Goal: Information Seeking & Learning: Learn about a topic

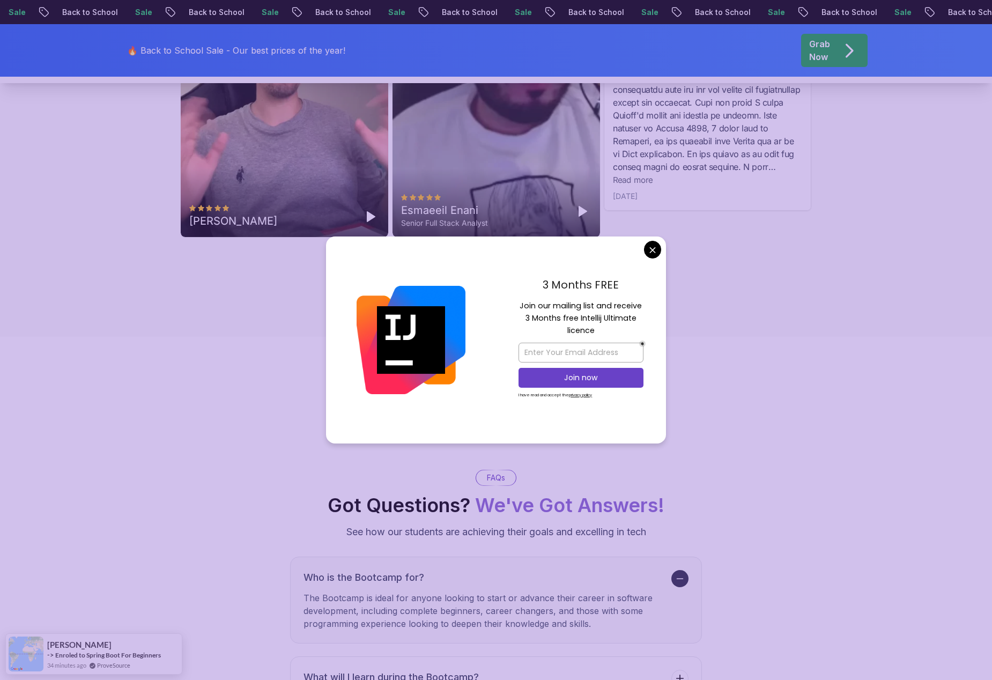
scroll to position [3659, 0]
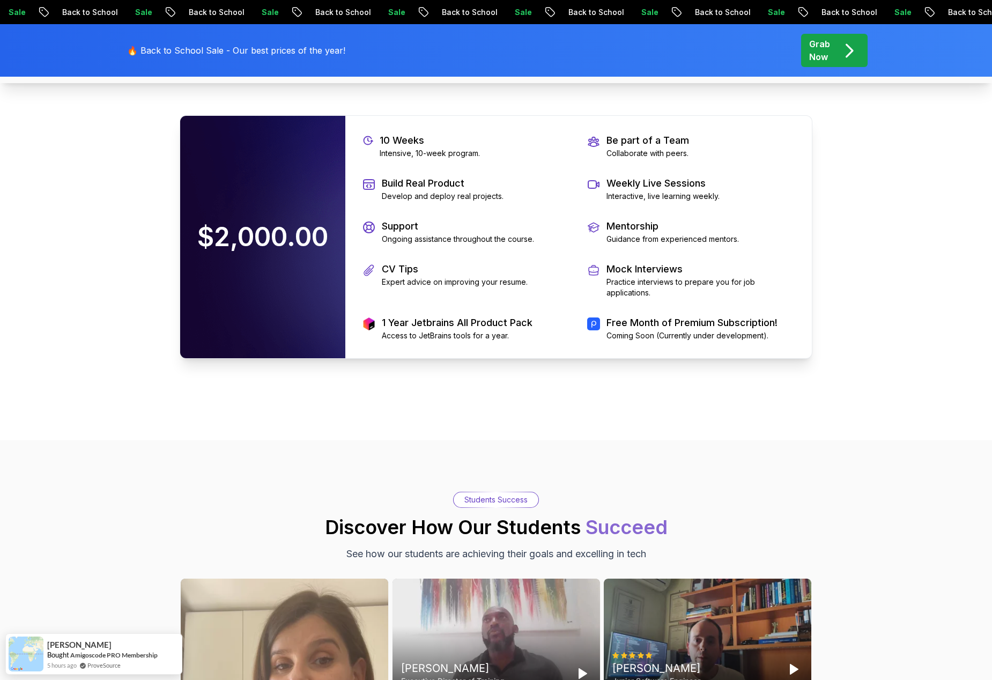
scroll to position [2426, 0]
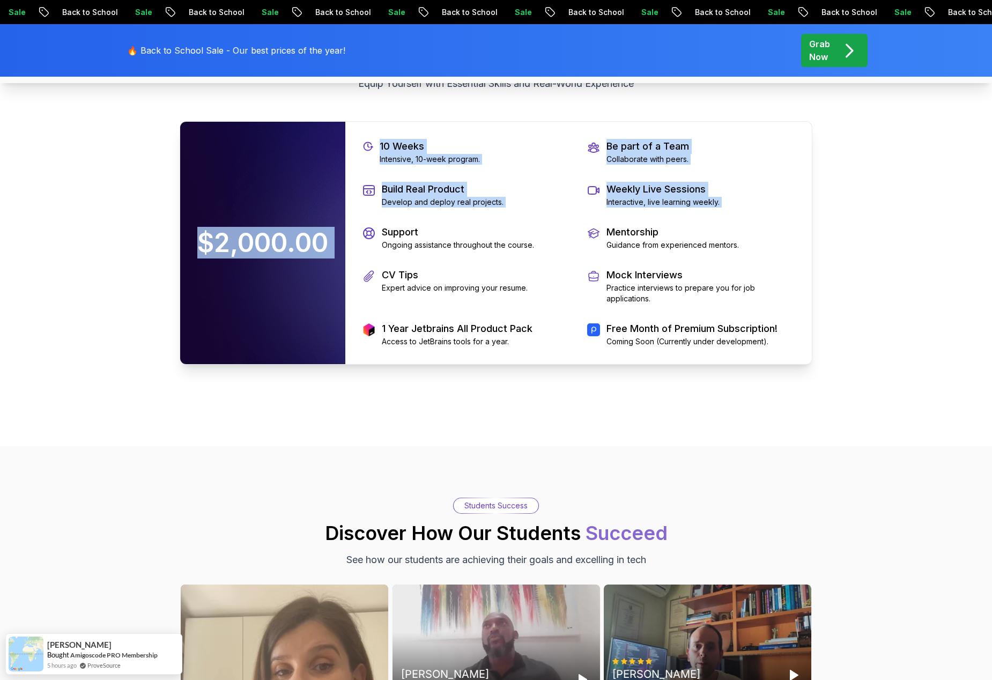
drag, startPoint x: 196, startPoint y: 239, endPoint x: 347, endPoint y: 249, distance: 151.0
click at [347, 249] on div "$2,000.00 10 Weeks Intensive, 10-week program. Be part of a Team Collaborate wi…" at bounding box center [496, 242] width 633 height 243
click at [484, 215] on div "10 Weeks Intensive, 10-week program. Be part of a Team Collaborate with peers. …" at bounding box center [578, 243] width 467 height 242
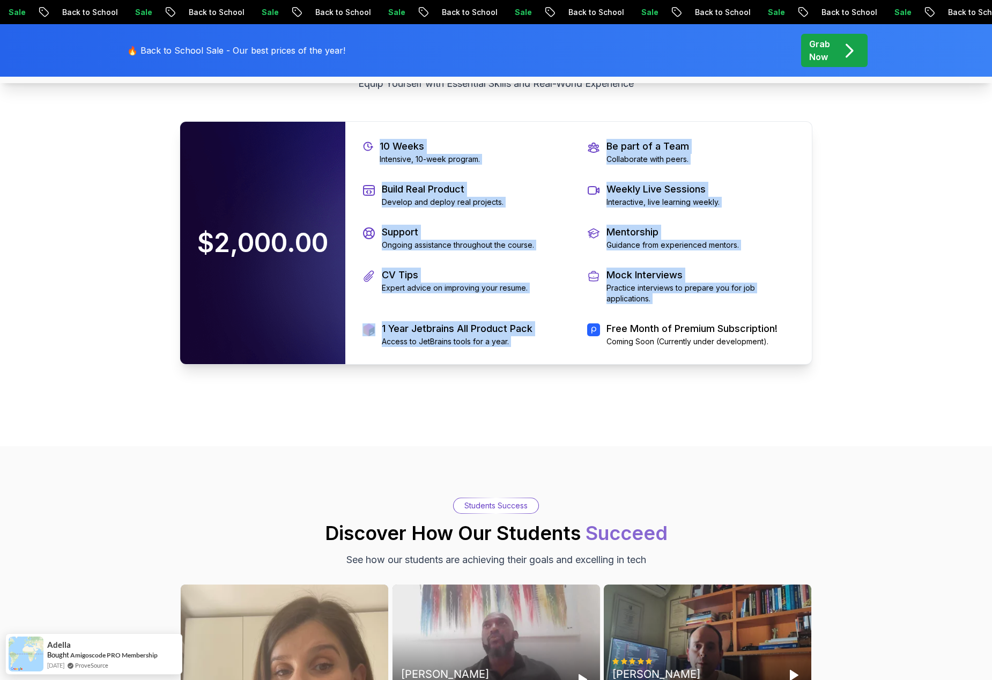
drag, startPoint x: 400, startPoint y: 145, endPoint x: 675, endPoint y: 320, distance: 326.1
click at [675, 320] on div "10 Weeks Intensive, 10-week program. Be part of a Team Collaborate with peers. …" at bounding box center [578, 243] width 467 height 242
click at [674, 298] on p "Practice interviews to prepare you for job applications." at bounding box center [701, 293] width 188 height 21
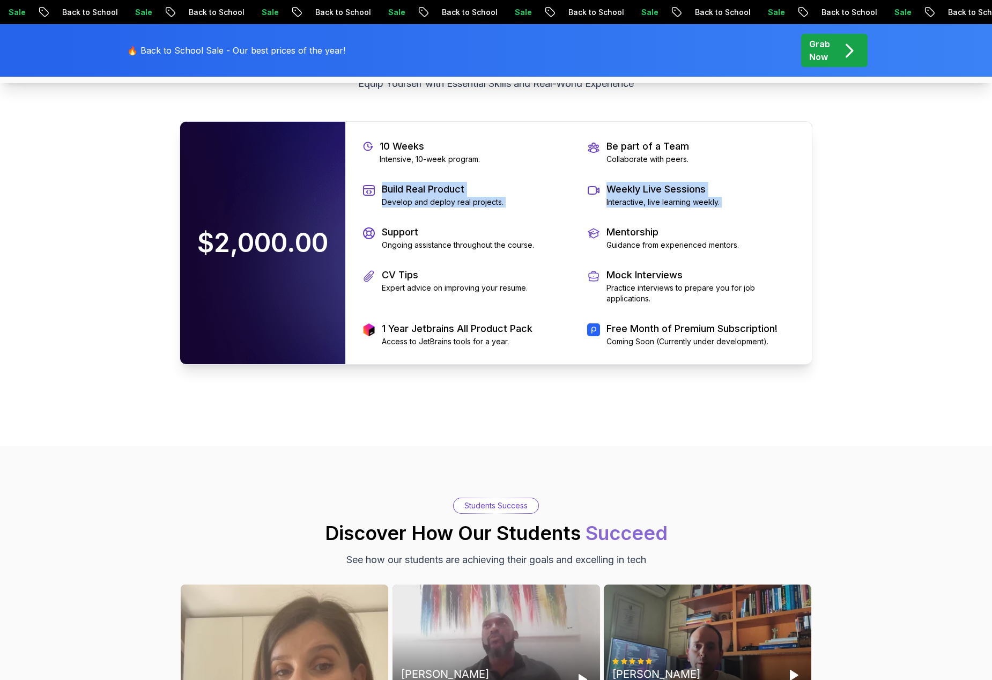
drag, startPoint x: 394, startPoint y: 185, endPoint x: 413, endPoint y: 217, distance: 37.5
click at [412, 217] on div "10 Weeks Intensive, 10-week program. Be part of a Team Collaborate with peers. …" at bounding box center [578, 243] width 467 height 242
